Goal: Task Accomplishment & Management: Check status

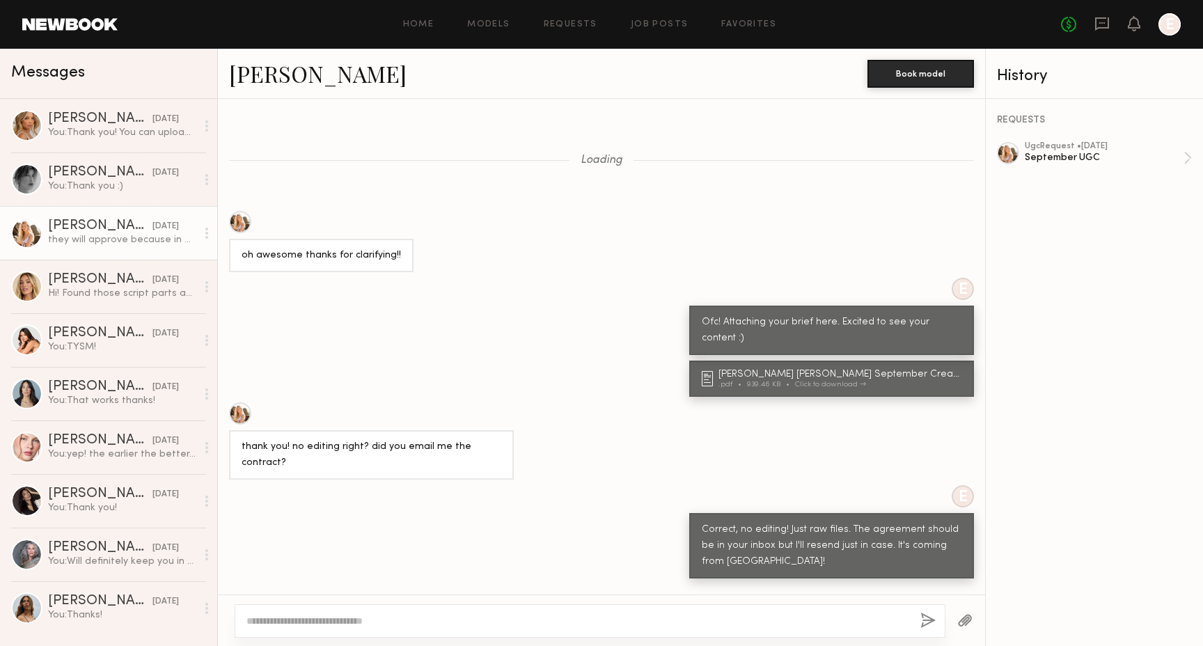
scroll to position [1414, 0]
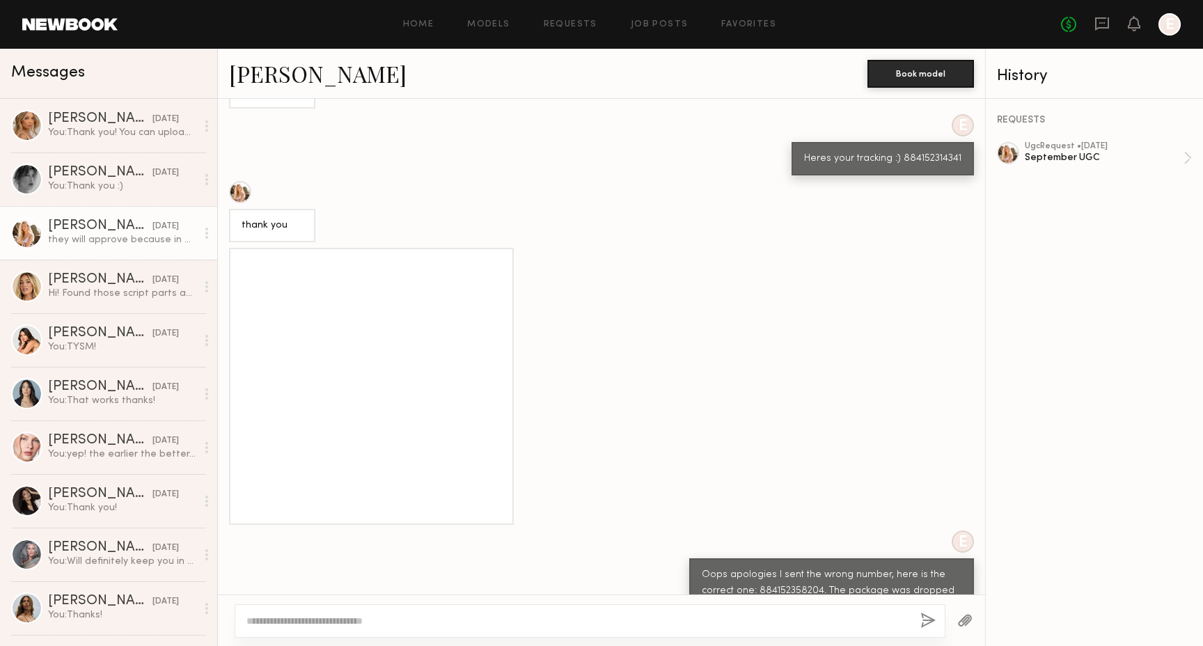
scroll to position [2563, 0]
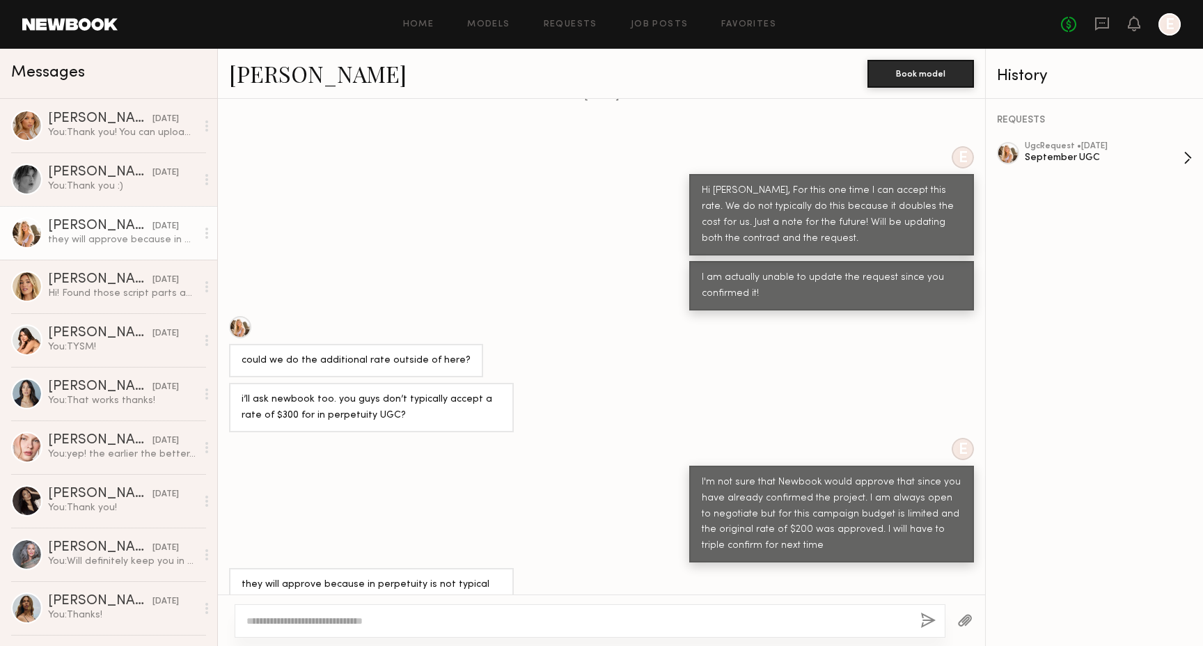
click at [1118, 143] on div "ugc Request • [DATE]" at bounding box center [1104, 146] width 159 height 9
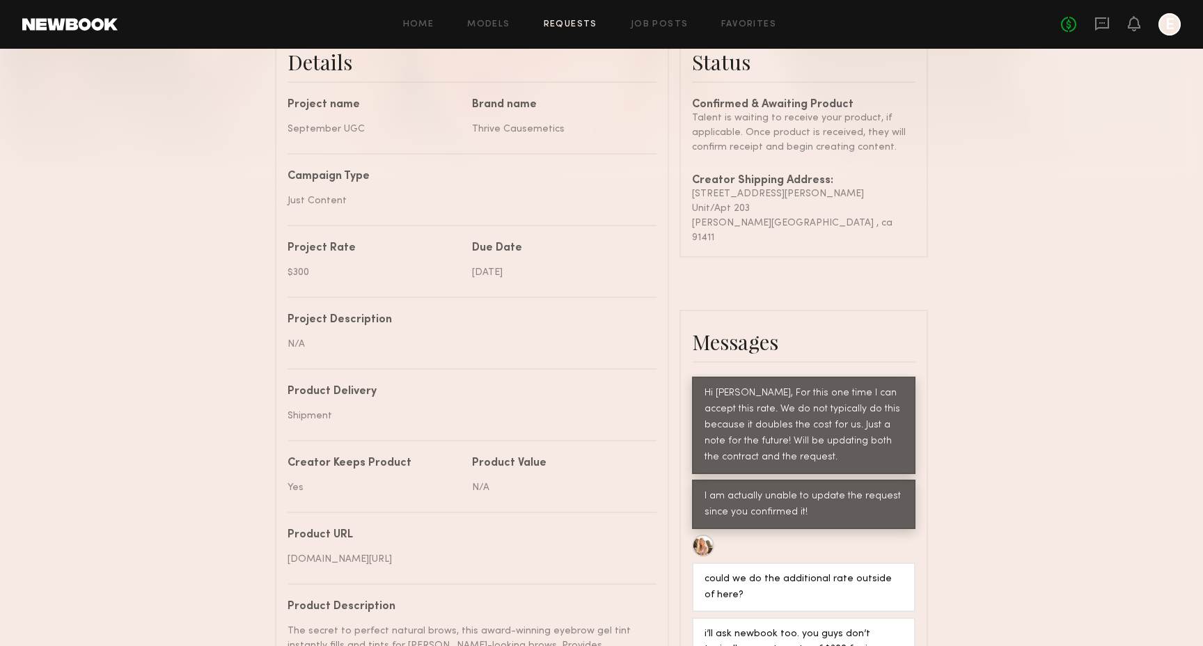
scroll to position [370, 0]
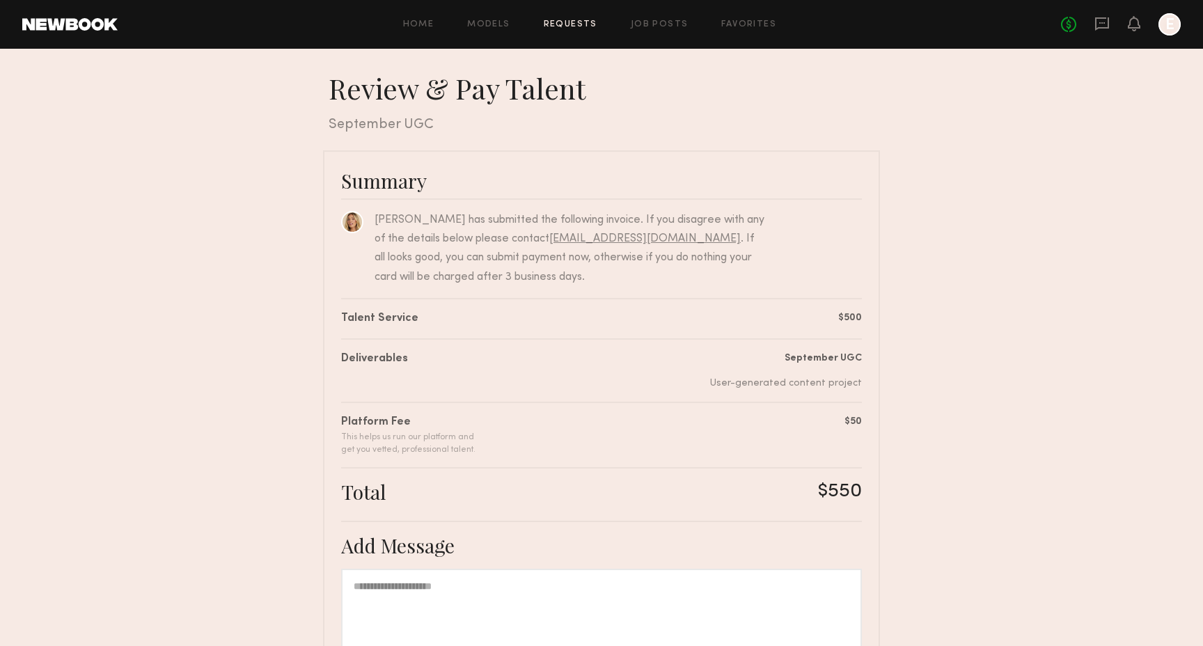
scroll to position [192, 0]
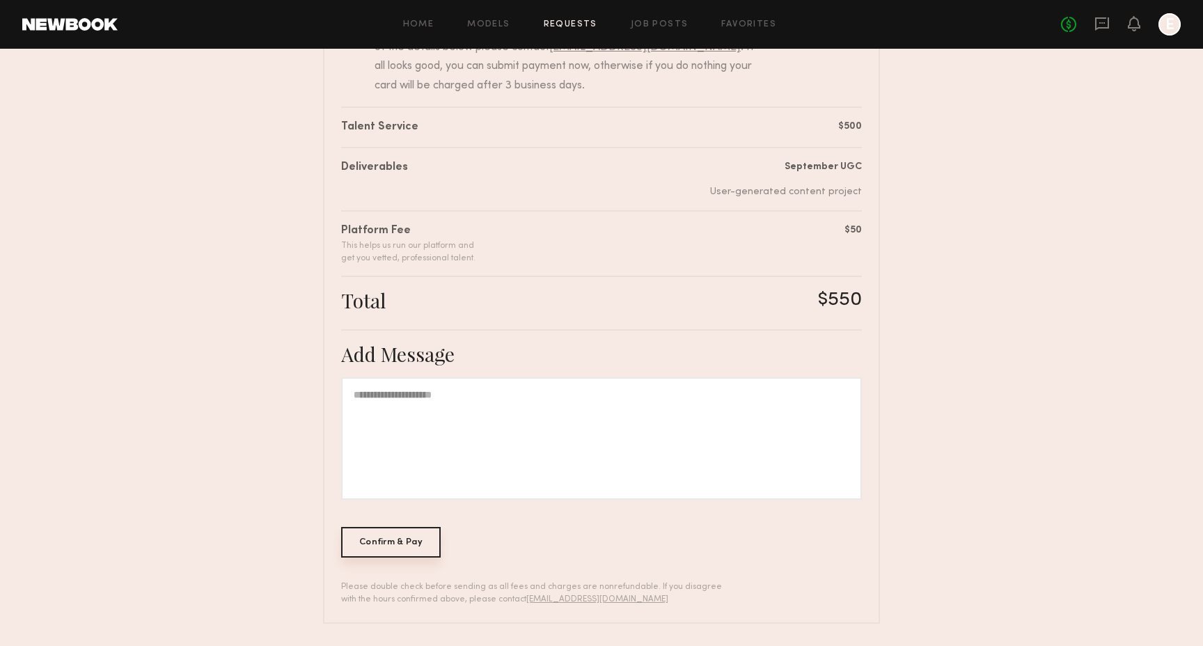
click at [435, 533] on div "Confirm & Pay" at bounding box center [391, 542] width 100 height 31
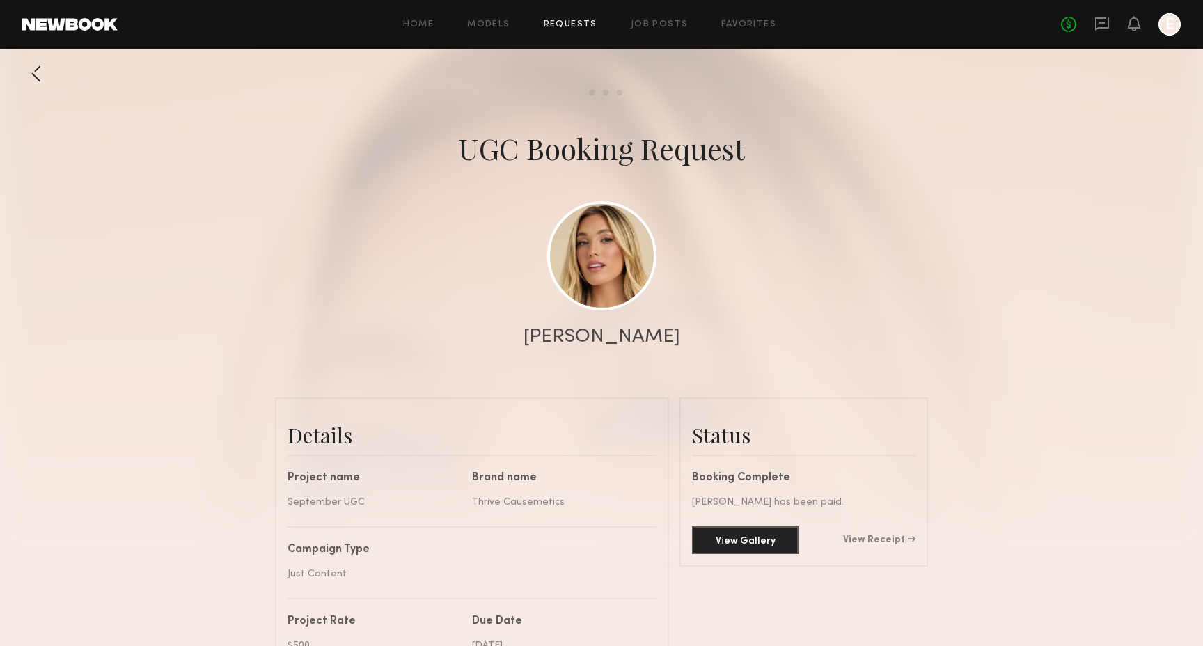
click at [35, 77] on div at bounding box center [36, 74] width 28 height 28
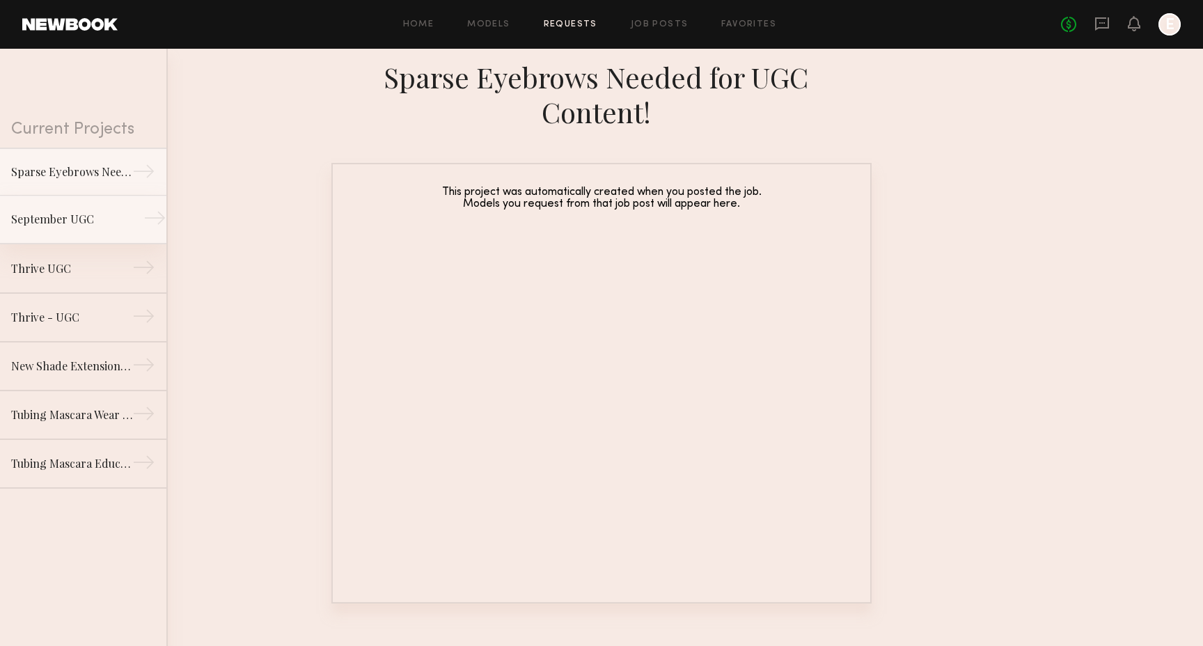
click at [61, 229] on link "September UGC →" at bounding box center [83, 220] width 166 height 49
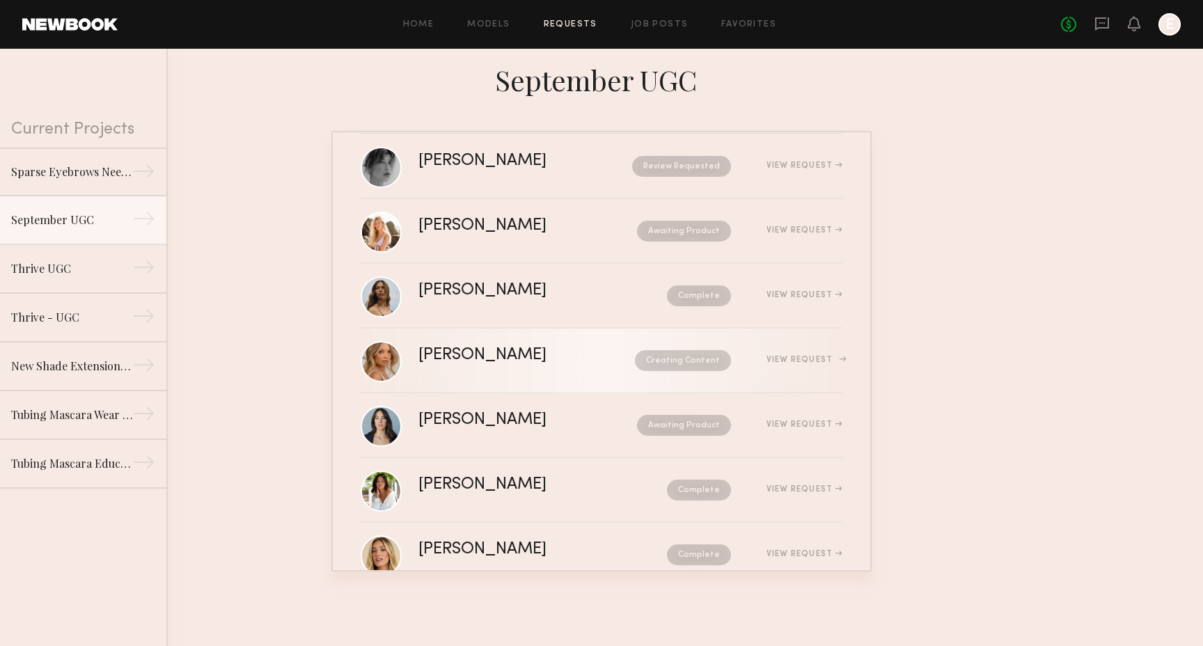
scroll to position [178, 0]
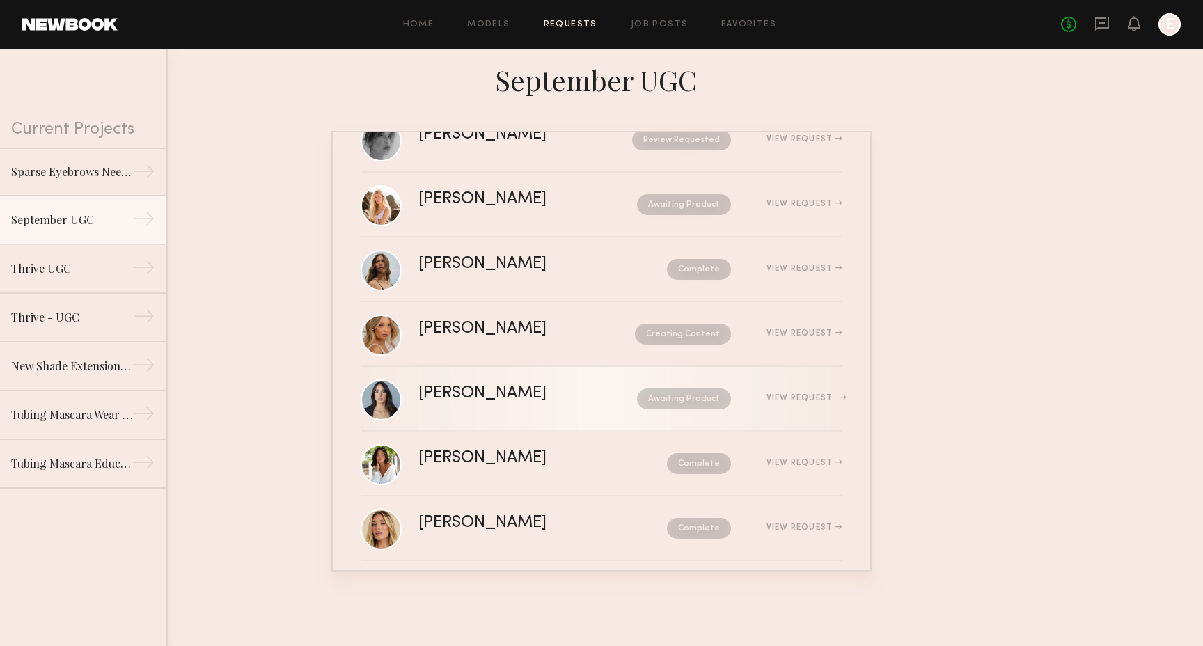
click at [552, 394] on div "[PERSON_NAME]" at bounding box center [505, 394] width 173 height 16
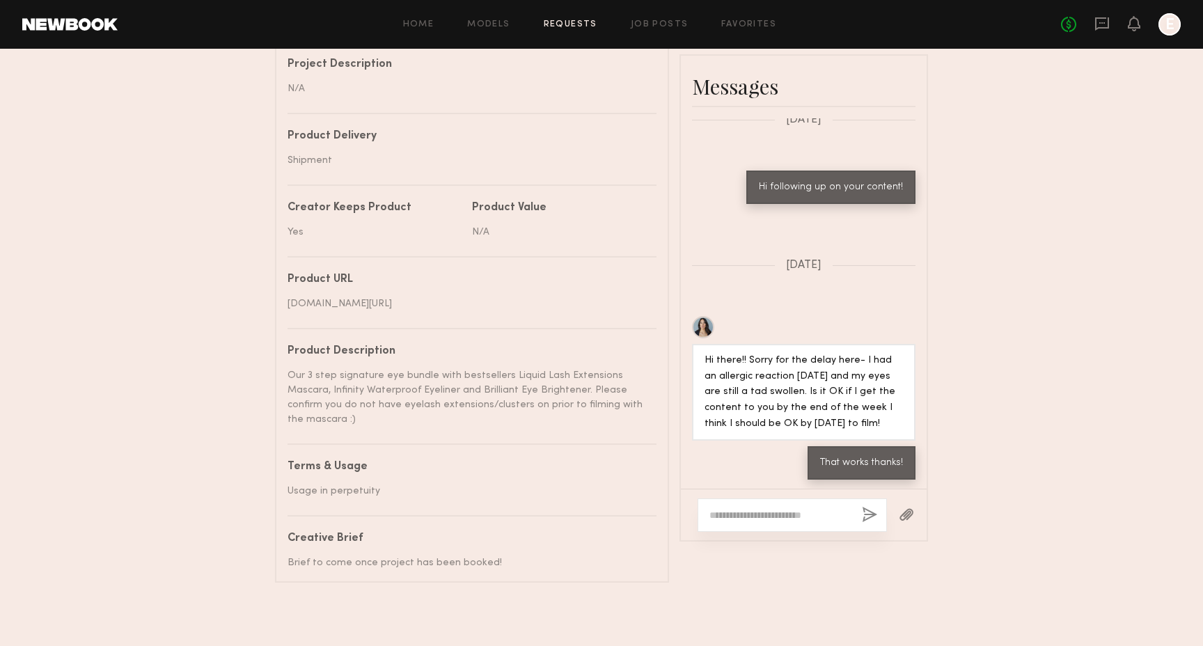
scroll to position [632, 0]
